Goal: Task Accomplishment & Management: Complete application form

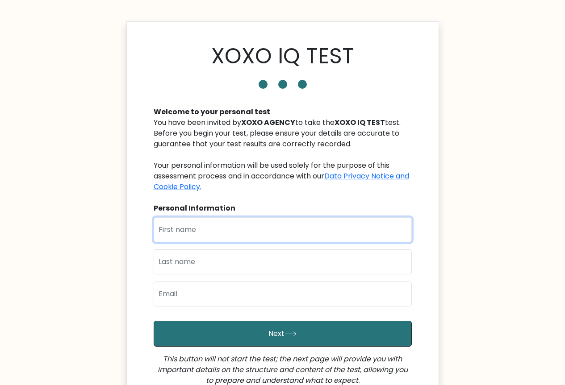
click at [191, 232] on input "text" at bounding box center [283, 229] width 258 height 25
type input "[PERSON_NAME]"
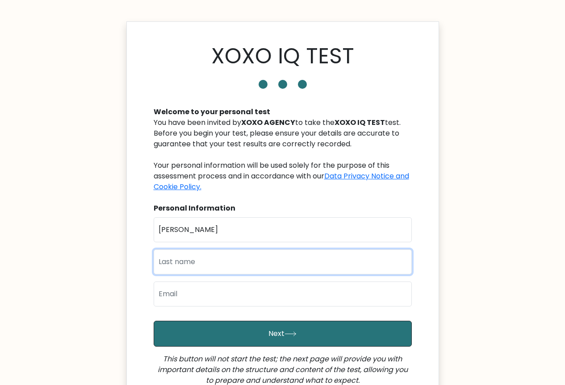
click at [180, 259] on input "text" at bounding box center [283, 262] width 258 height 25
type input "Sarucam"
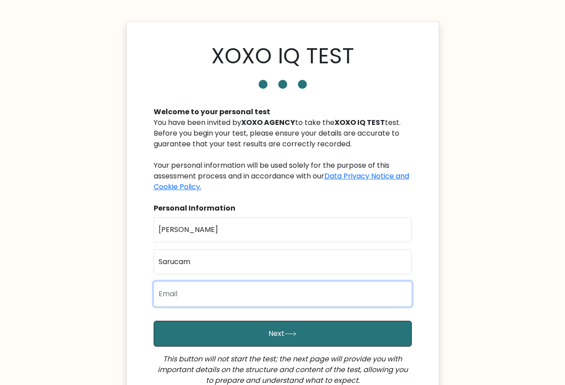
click at [172, 296] on input "email" at bounding box center [283, 294] width 258 height 25
drag, startPoint x: 266, startPoint y: 295, endPoint x: 224, endPoint y: 298, distance: 42.1
click at [224, 298] on input "[EMAIL_ADDRESS][DOMAIN_NAME]" at bounding box center [283, 294] width 258 height 25
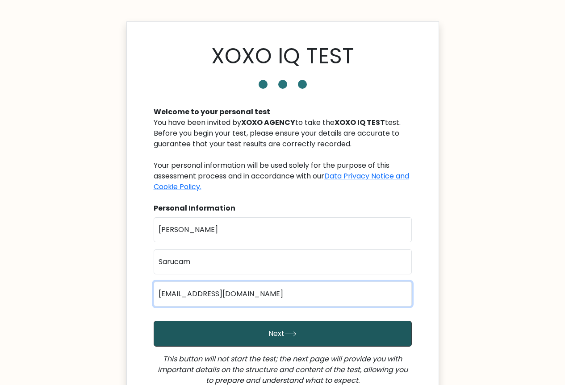
type input "[EMAIL_ADDRESS][DOMAIN_NAME]"
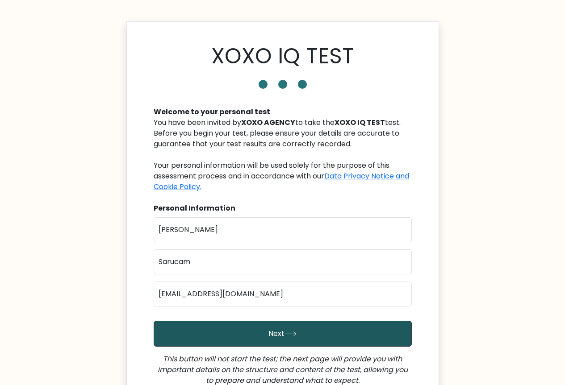
click at [223, 335] on button "Next" at bounding box center [283, 334] width 258 height 26
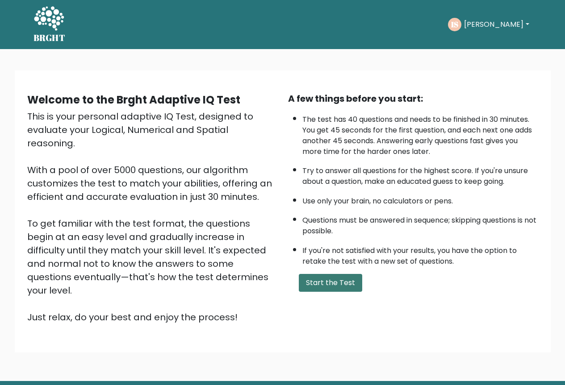
click at [313, 283] on button "Start the Test" at bounding box center [330, 283] width 63 height 18
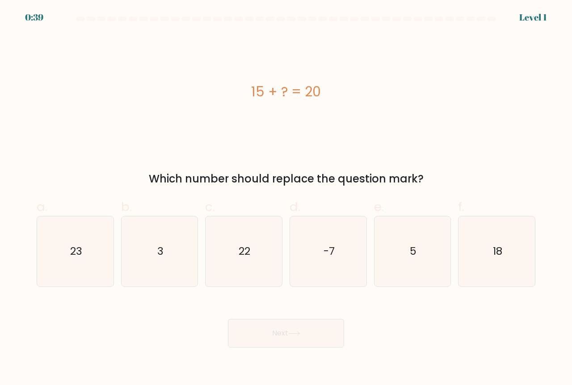
click at [259, 86] on div "15 + ? = 20" at bounding box center [286, 92] width 498 height 20
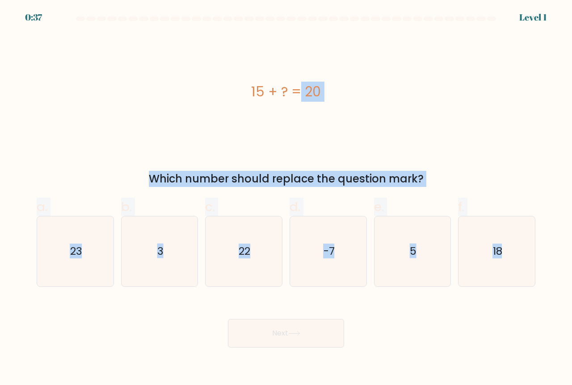
drag, startPoint x: 250, startPoint y: 87, endPoint x: 432, endPoint y: 242, distance: 239.5
click at [457, 316] on form "a. 3" at bounding box center [286, 182] width 572 height 331
copy form "15 + ? = 20 Which number should replace the question mark? a. 23 b. 3 c. 22 d. …"
click at [365, 106] on div "15 + ? = 20" at bounding box center [286, 92] width 498 height 116
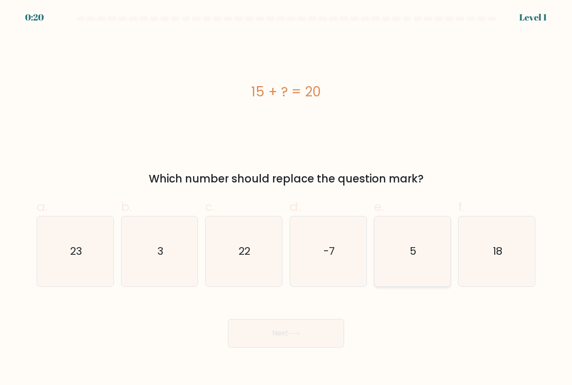
click at [432, 259] on icon "5" at bounding box center [412, 252] width 70 height 70
click at [286, 199] on input "e. 5" at bounding box center [286, 196] width 0 height 6
radio input "true"
click at [307, 325] on button "Next" at bounding box center [286, 333] width 116 height 29
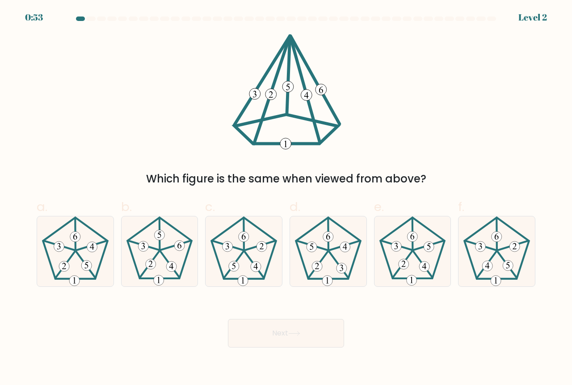
drag, startPoint x: 278, startPoint y: 41, endPoint x: 338, endPoint y: 100, distance: 84.3
click at [338, 100] on icon at bounding box center [286, 92] width 115 height 116
drag, startPoint x: 271, startPoint y: 45, endPoint x: 284, endPoint y: 138, distance: 93.8
click at [291, 130] on icon at bounding box center [286, 92] width 115 height 116
drag, startPoint x: 282, startPoint y: 137, endPoint x: 303, endPoint y: 134, distance: 20.7
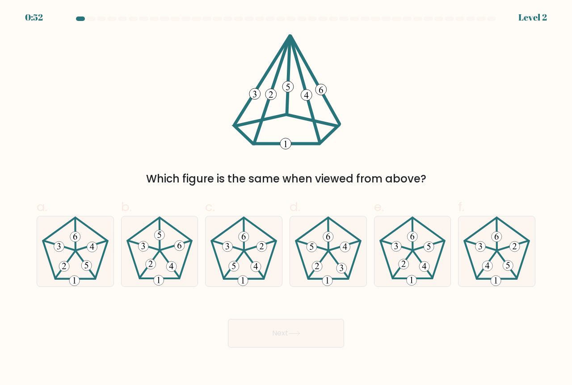
click at [301, 134] on icon at bounding box center [286, 92] width 115 height 116
drag, startPoint x: 264, startPoint y: 76, endPoint x: 317, endPoint y: 73, distance: 52.8
click at [317, 73] on icon at bounding box center [286, 92] width 115 height 116
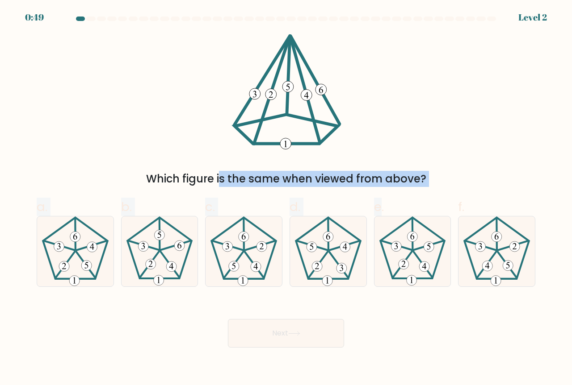
drag, startPoint x: 286, startPoint y: 35, endPoint x: 381, endPoint y: 194, distance: 184.9
click at [381, 193] on form at bounding box center [286, 182] width 572 height 331
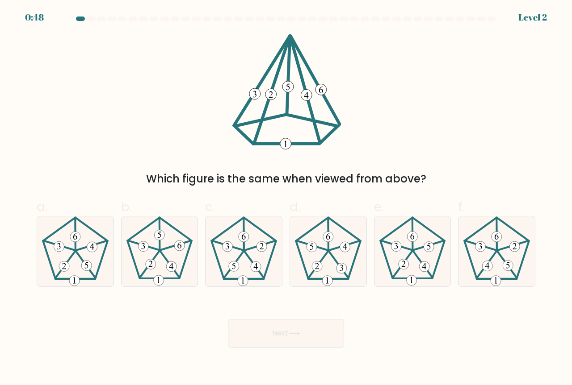
click at [140, 124] on div "Which figure is the same when viewed from above?" at bounding box center [285, 110] width 509 height 153
drag, startPoint x: 249, startPoint y: 93, endPoint x: 309, endPoint y: 103, distance: 60.6
click at [335, 113] on icon at bounding box center [286, 92] width 115 height 116
drag, startPoint x: 238, startPoint y: 44, endPoint x: 263, endPoint y: 41, distance: 25.6
drag, startPoint x: 263, startPoint y: 41, endPoint x: 233, endPoint y: 41, distance: 30.8
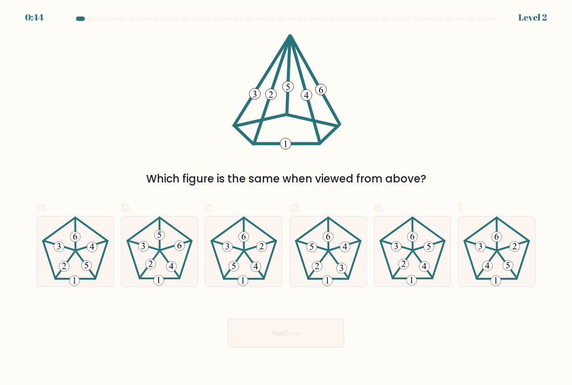
click at [233, 41] on icon at bounding box center [286, 92] width 115 height 116
click at [274, 38] on icon at bounding box center [286, 92] width 115 height 116
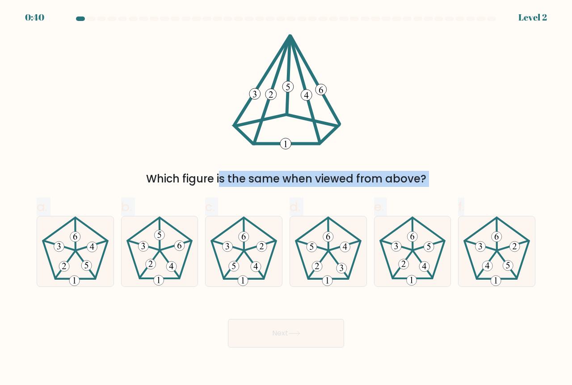
drag, startPoint x: 276, startPoint y: 38, endPoint x: 407, endPoint y: 189, distance: 199.5
click at [414, 197] on form at bounding box center [286, 182] width 572 height 331
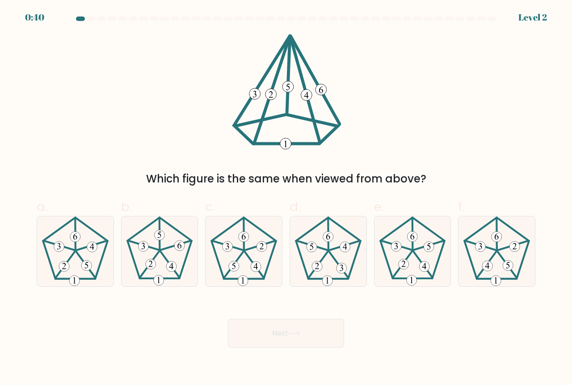
click at [423, 88] on div "Which figure is the same when viewed from above?" at bounding box center [285, 110] width 509 height 153
click at [234, 249] on icon at bounding box center [244, 252] width 70 height 70
click at [286, 199] on input "c." at bounding box center [286, 196] width 0 height 6
radio input "true"
click at [306, 339] on button "Next" at bounding box center [286, 333] width 116 height 29
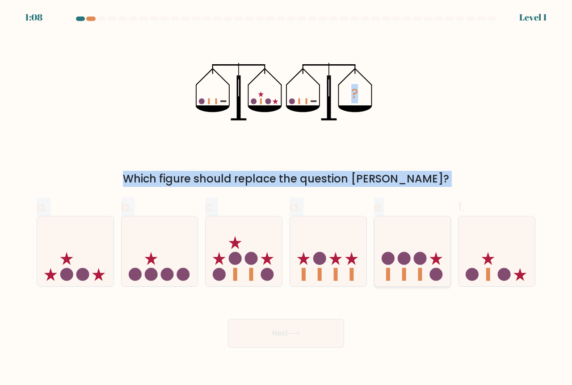
drag, startPoint x: 206, startPoint y: 60, endPoint x: 410, endPoint y: 240, distance: 272.1
click at [421, 261] on form at bounding box center [286, 182] width 572 height 331
click at [394, 158] on div "? Which figure should replace the question mark?" at bounding box center [285, 110] width 509 height 153
